Goal: Information Seeking & Learning: Learn about a topic

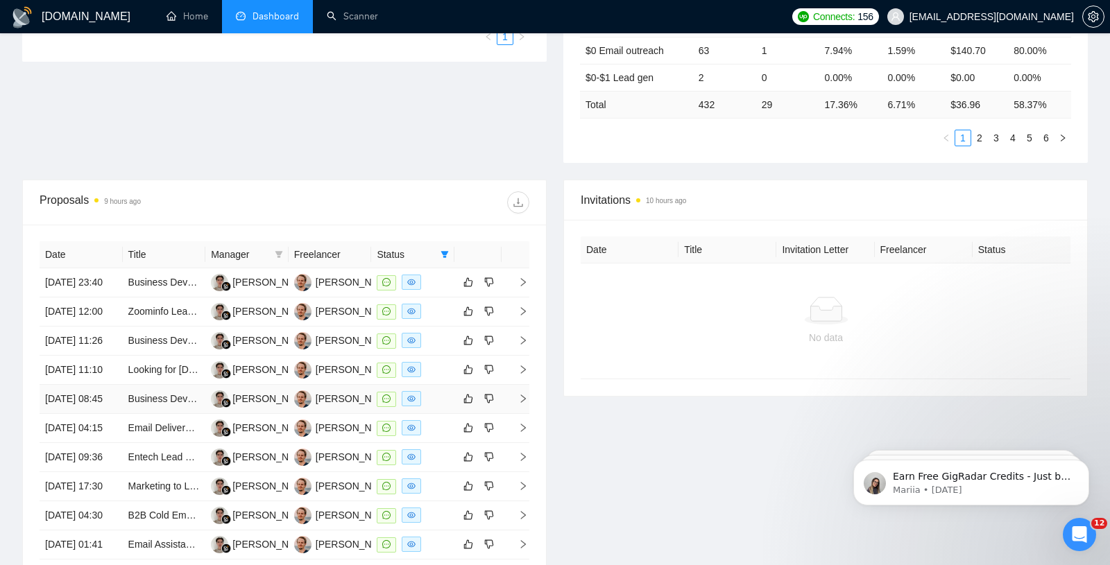
scroll to position [356, 0]
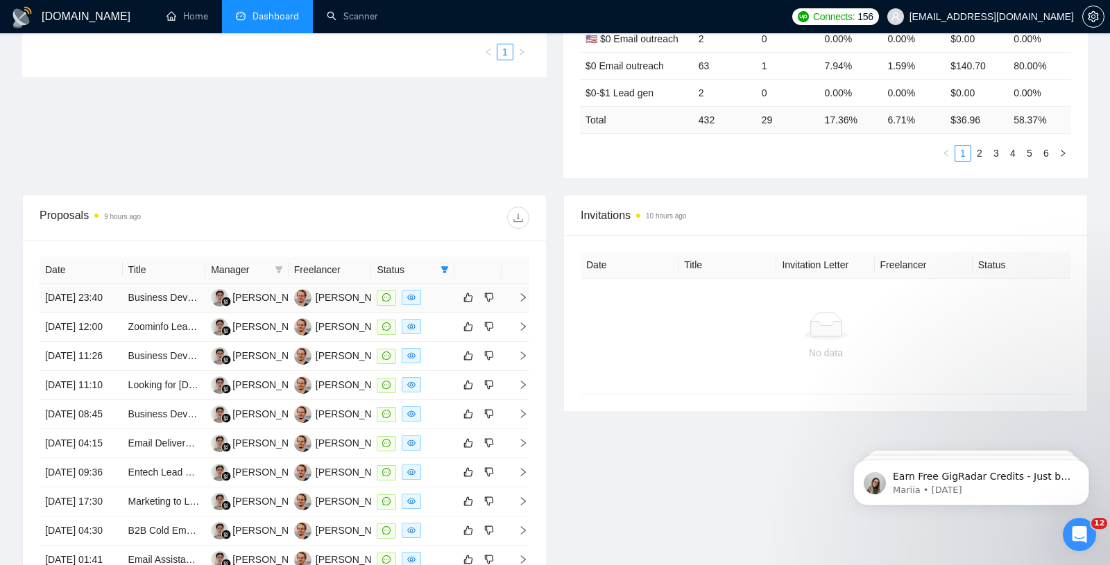
click at [106, 311] on td "23 Aug, 2025 23:40" at bounding box center [81, 298] width 83 height 29
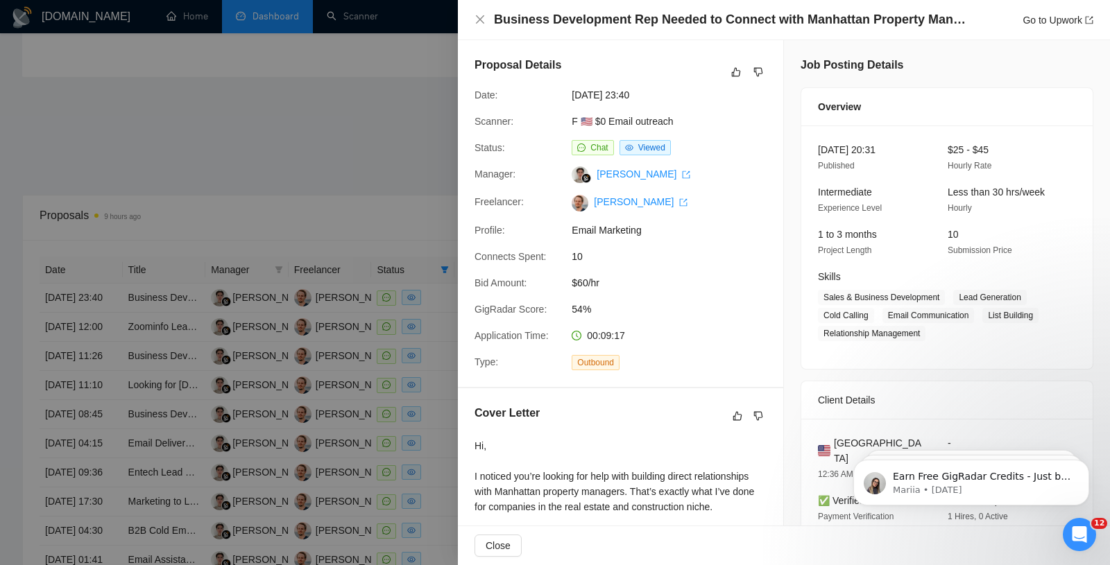
click at [295, 291] on div at bounding box center [555, 282] width 1110 height 565
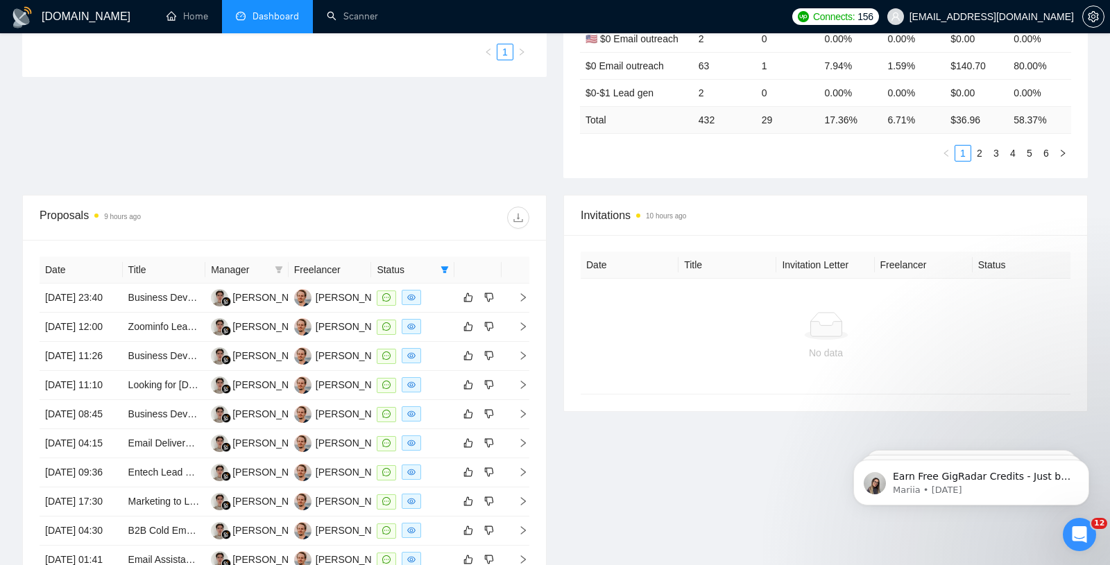
scroll to position [0, 0]
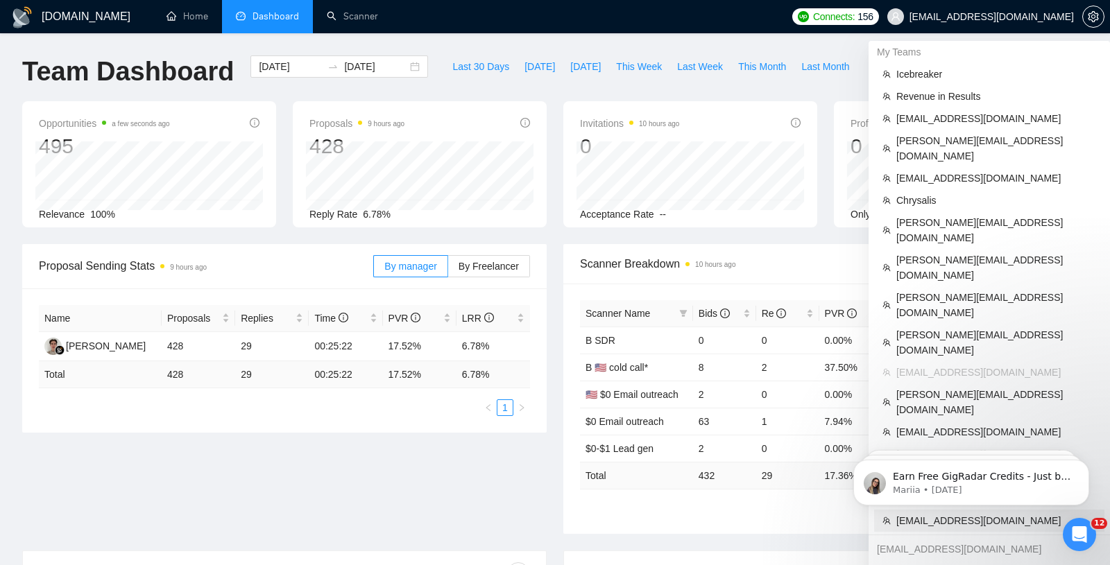
click at [923, 513] on span "[EMAIL_ADDRESS][DOMAIN_NAME]" at bounding box center [996, 520] width 200 height 15
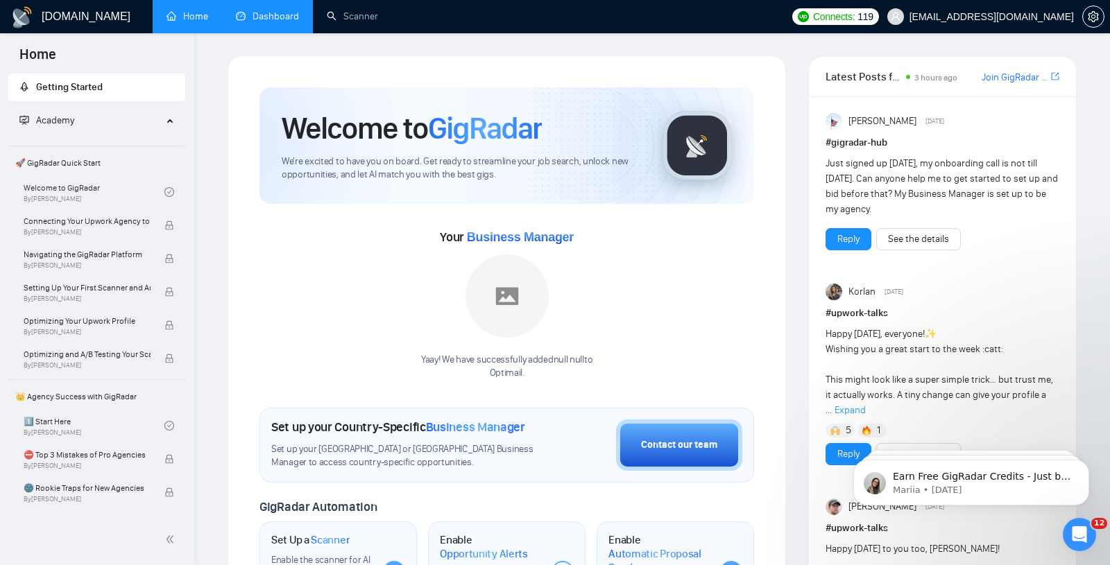
click at [282, 12] on link "Dashboard" at bounding box center [267, 16] width 63 height 12
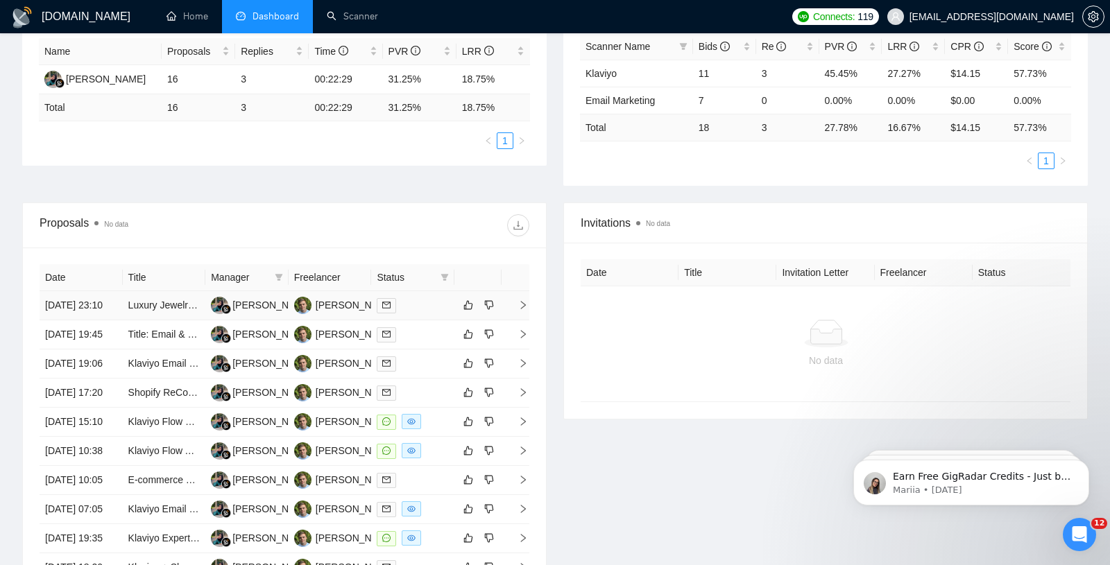
scroll to position [268, 0]
click at [101, 307] on td "24 Aug, 2025 23:10" at bounding box center [81, 304] width 83 height 29
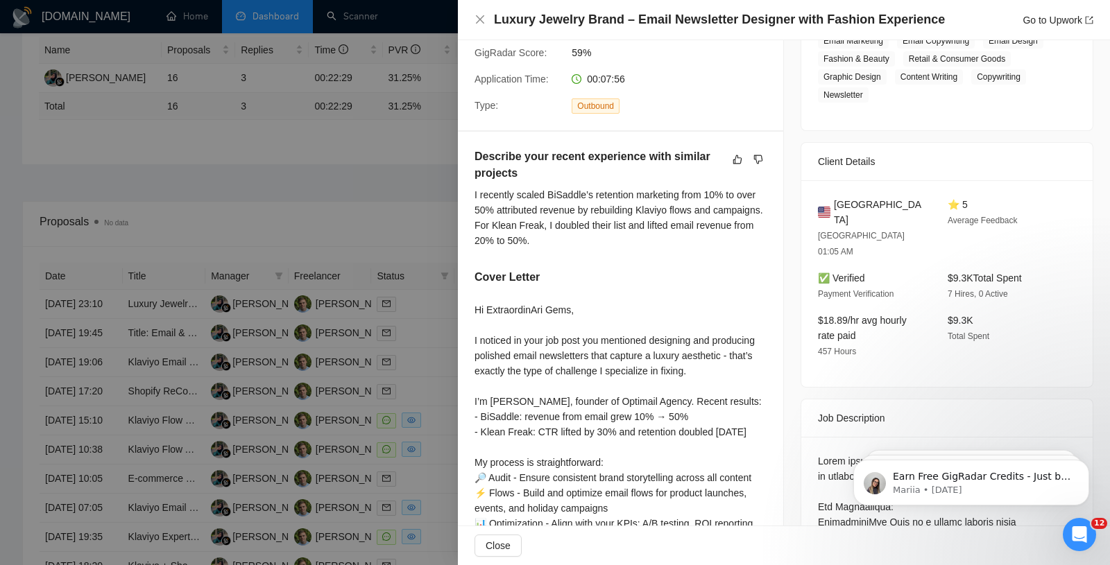
scroll to position [255, 0]
click at [316, 312] on div at bounding box center [555, 282] width 1110 height 565
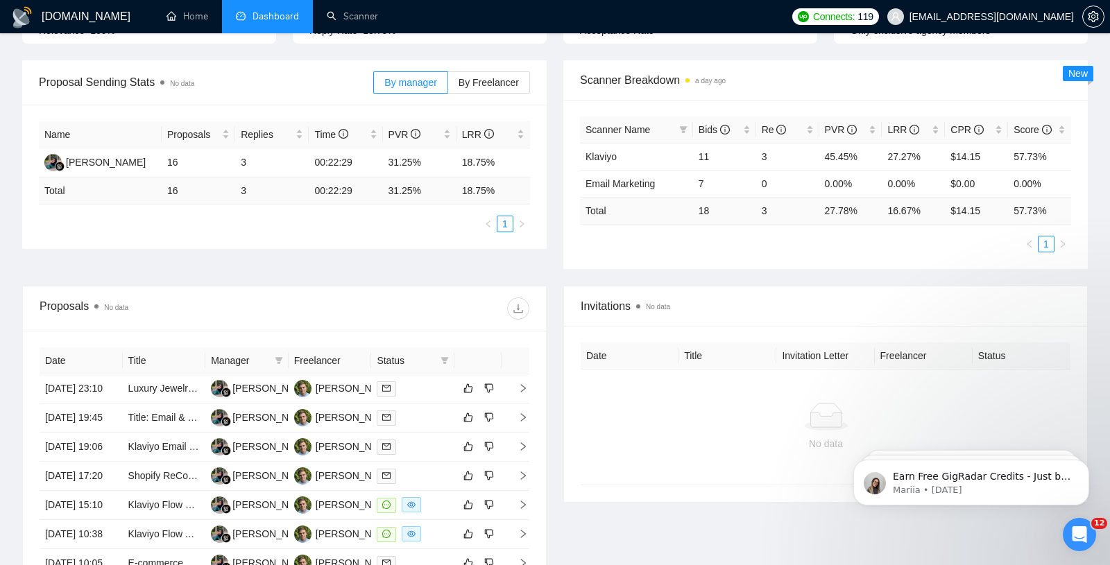
scroll to position [186, 0]
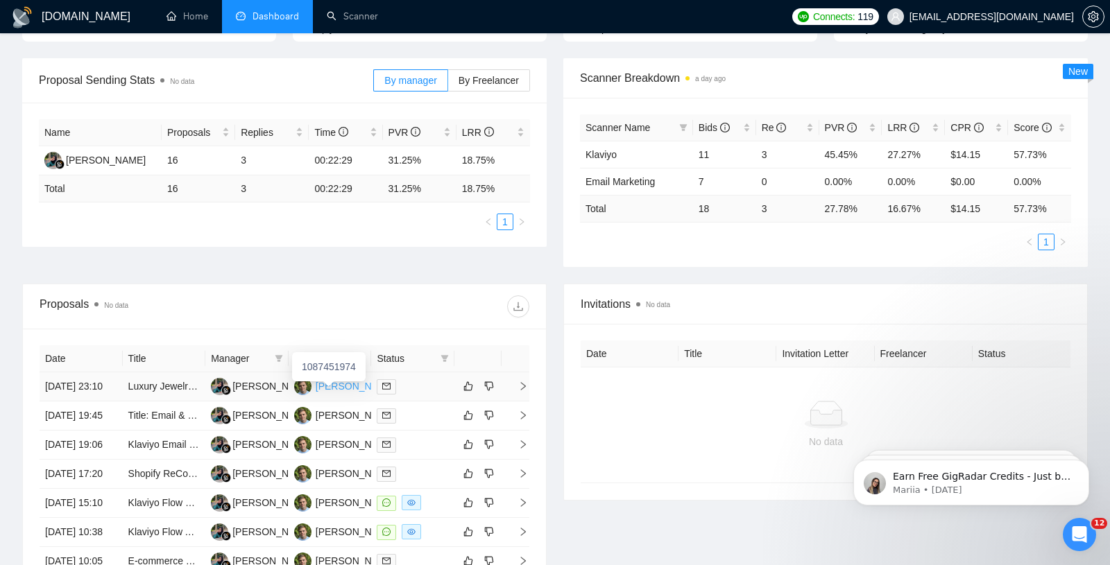
click at [346, 392] on div "Filip Pintaric" at bounding box center [356, 386] width 80 height 15
